Goal: Transaction & Acquisition: Purchase product/service

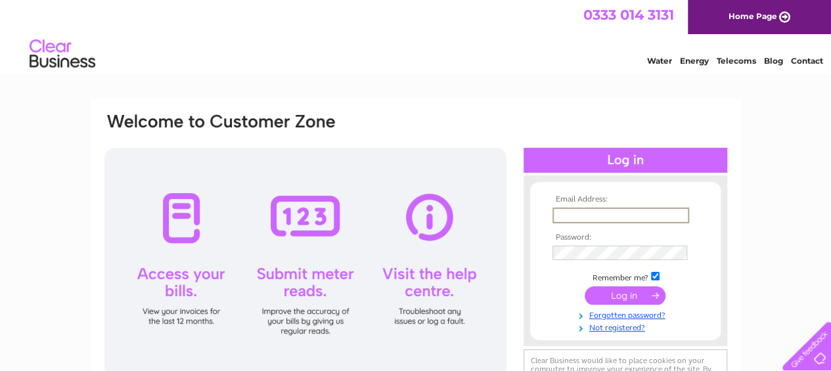
click at [565, 216] on input "text" at bounding box center [621, 216] width 137 height 16
type input "[EMAIL_ADDRESS][DOMAIN_NAME]"
click at [625, 291] on input "submit" at bounding box center [625, 294] width 81 height 18
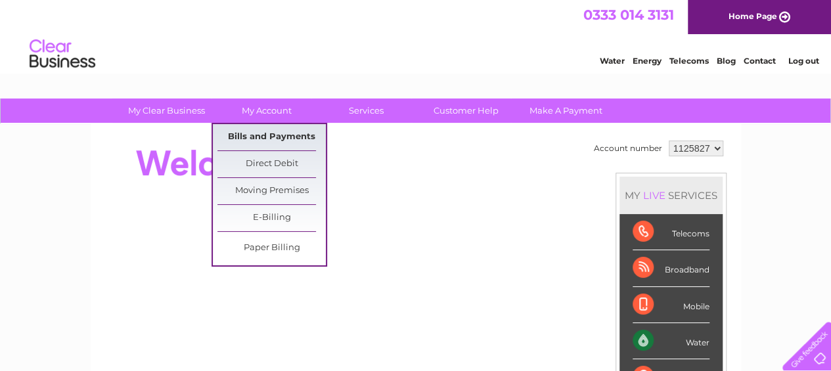
click at [260, 132] on link "Bills and Payments" at bounding box center [272, 137] width 108 height 26
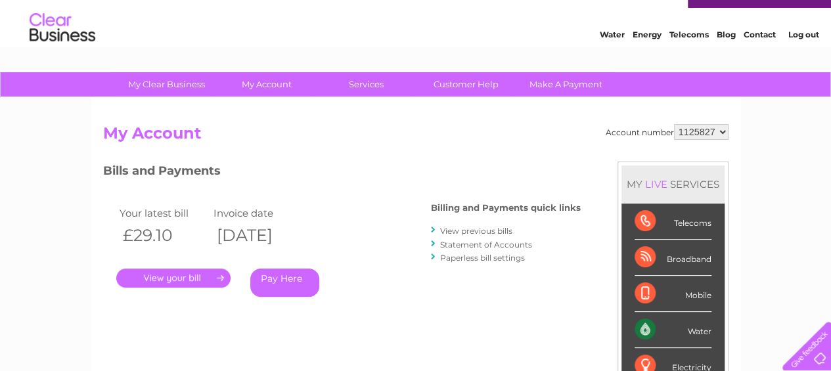
scroll to position [53, 0]
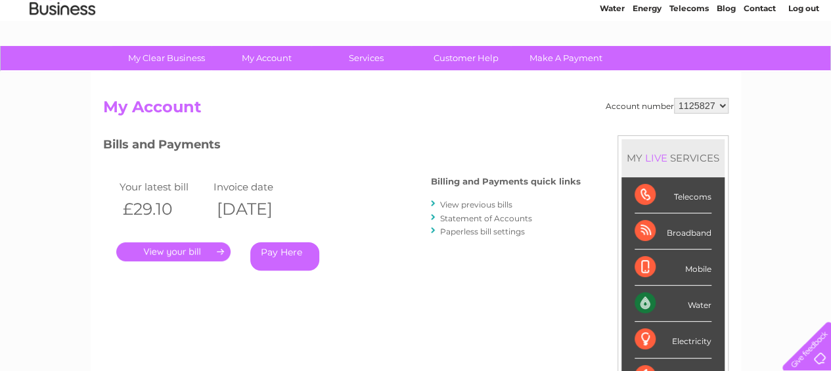
click at [178, 250] on link "." at bounding box center [173, 251] width 114 height 19
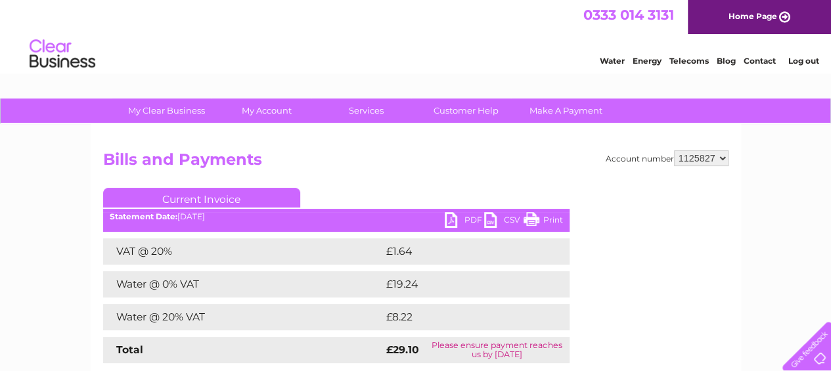
click at [469, 218] on link "PDF" at bounding box center [464, 221] width 39 height 19
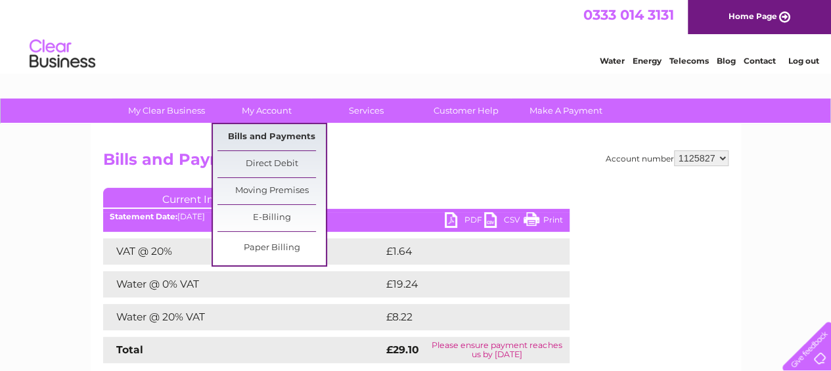
click at [268, 137] on link "Bills and Payments" at bounding box center [272, 137] width 108 height 26
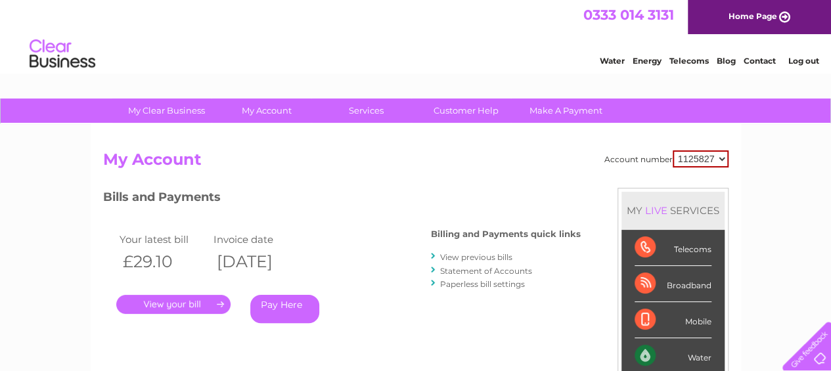
click at [283, 309] on link "Pay Here" at bounding box center [284, 309] width 69 height 28
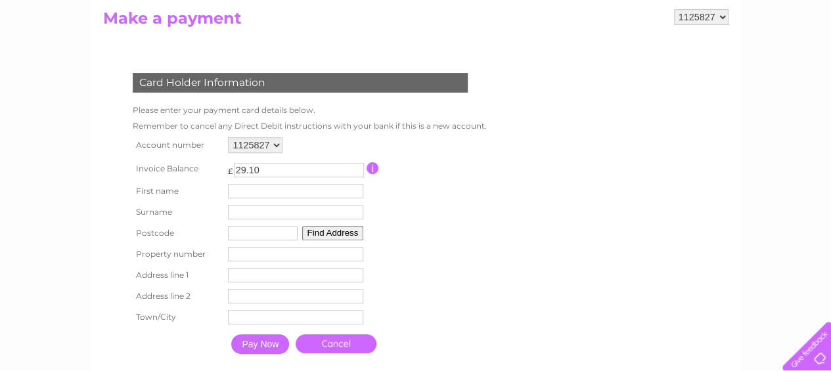
scroll to position [177, 0]
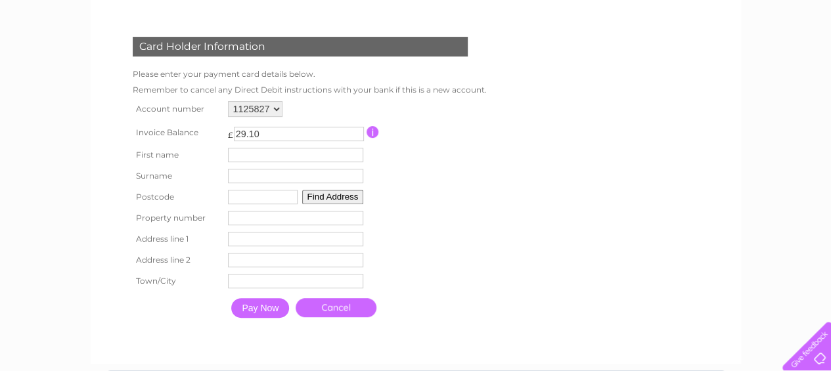
click at [250, 153] on input "text" at bounding box center [295, 155] width 135 height 14
type input "Kenneth"
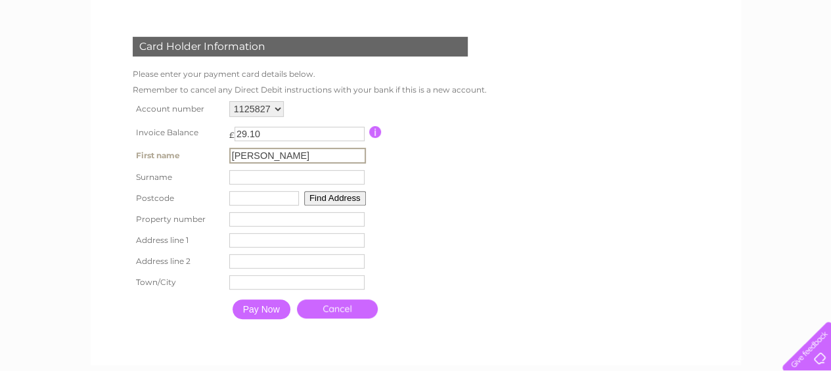
type input "Holmes"
type input "NE24 1bg"
type input "Church Street"
type input "Blyth"
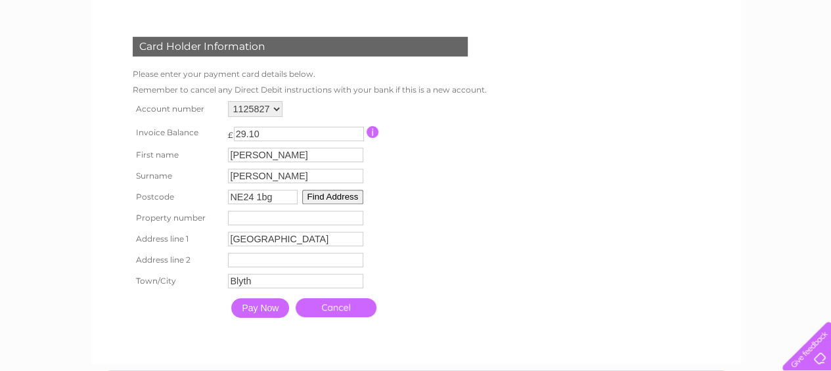
click at [245, 221] on input "number" at bounding box center [295, 218] width 135 height 14
type input "11"
click at [260, 312] on input "Pay Now" at bounding box center [260, 308] width 58 height 20
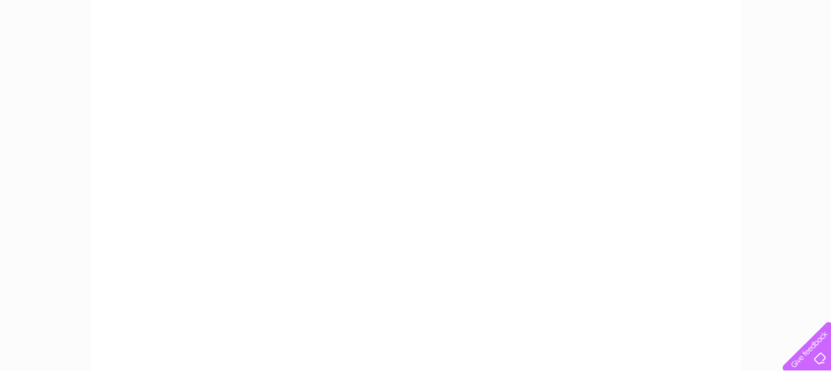
scroll to position [239, 0]
click at [774, 128] on div "My Clear Business Login Details My Details My Preferences Link Account My Accou…" at bounding box center [415, 319] width 831 height 921
